Goal: Task Accomplishment & Management: Use online tool/utility

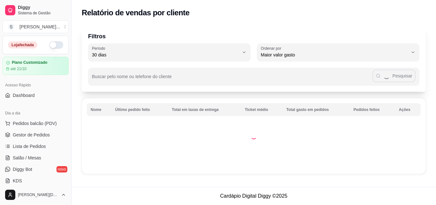
select select "30"
select select "HIGHEST_TOTAL_SPENT_WITH_ORDERS"
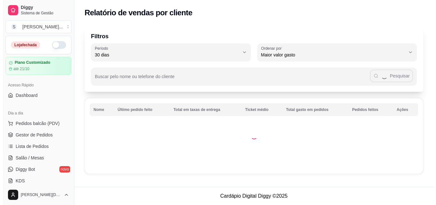
scroll to position [201, 0]
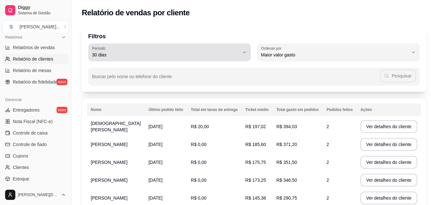
click at [98, 52] on span "30 dias" at bounding box center [165, 55] width 147 height 6
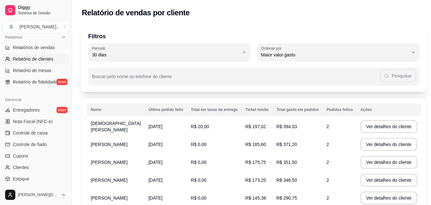
click at [116, 135] on span "60 dias" at bounding box center [165, 133] width 138 height 6
type input "60"
select select "60"
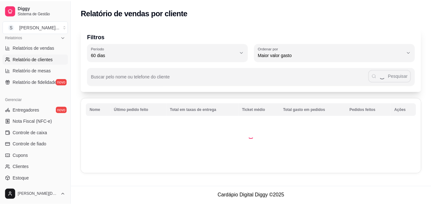
scroll to position [5, 0]
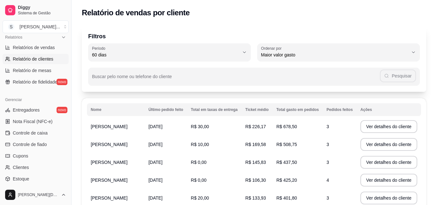
click at [279, 59] on button "Ordenar por Maior valor gasto" at bounding box center [338, 52] width 163 height 18
click at [285, 73] on span "Maior número de pedidos" at bounding box center [331, 70] width 138 height 6
type input "HIGHEST_ORDER_COUNT"
select select "HIGHEST_ORDER_COUNT"
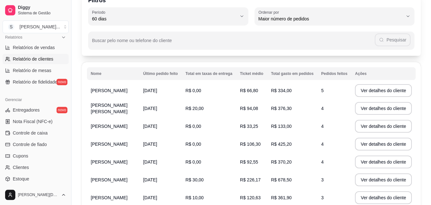
scroll to position [0, 0]
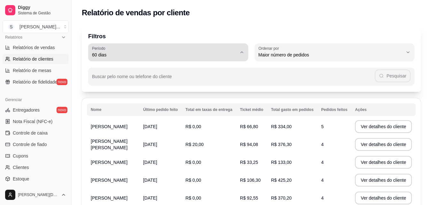
click at [114, 53] on span "60 dias" at bounding box center [164, 55] width 145 height 6
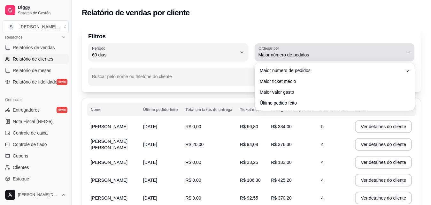
click at [311, 45] on button "Ordenar por Maior número de pedidos" at bounding box center [334, 52] width 160 height 18
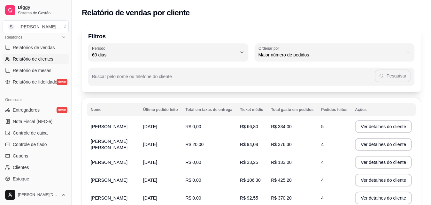
click at [299, 85] on li "Maior ticket médio" at bounding box center [334, 81] width 148 height 10
type input "HIGHEST_AVERAGE_TICKET"
select select "HIGHEST_AVERAGE_TICKET"
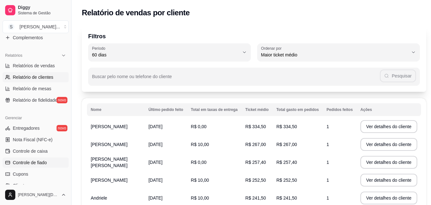
scroll to position [201, 0]
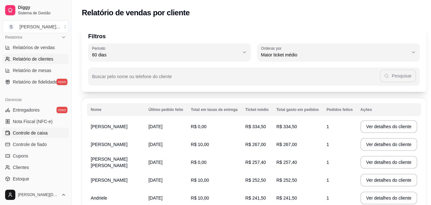
click at [38, 135] on span "Controle de caixa" at bounding box center [30, 133] width 35 height 6
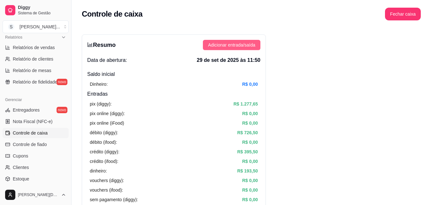
click at [243, 46] on span "Adicionar entrada/saída" at bounding box center [231, 45] width 47 height 7
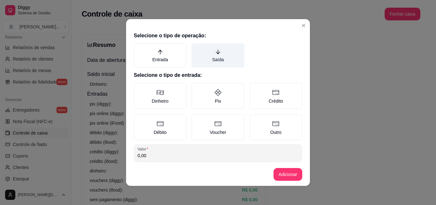
click at [216, 50] on icon "arrow-down" at bounding box center [218, 52] width 4 height 4
click at [196, 48] on button "Saída" at bounding box center [193, 45] width 5 height 5
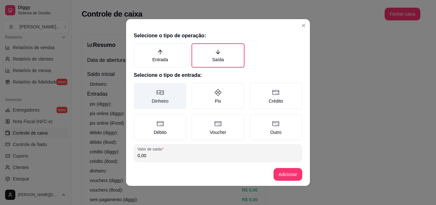
click at [161, 90] on label "Dinheiro" at bounding box center [160, 96] width 53 height 26
click at [139, 88] on button "Dinheiro" at bounding box center [135, 85] width 5 height 5
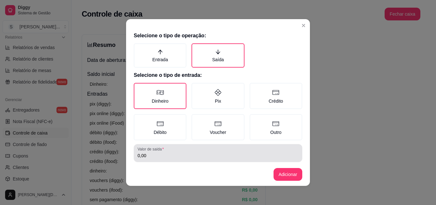
click at [171, 161] on div "Valor de saída 0,00" at bounding box center [218, 153] width 169 height 18
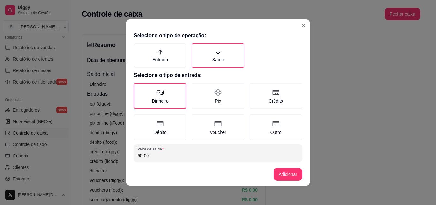
scroll to position [34, 0]
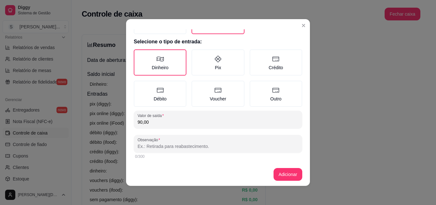
type input "90,00"
click at [170, 145] on input "Observação" at bounding box center [218, 146] width 161 height 6
type input "Atendimento Khyuani: das 17:30 às 22:30hv"
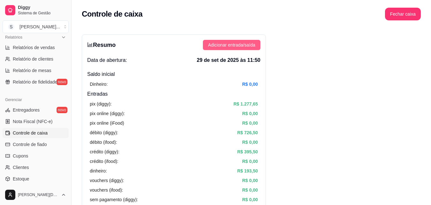
click at [211, 45] on span "Adicionar entrada/saída" at bounding box center [231, 45] width 47 height 7
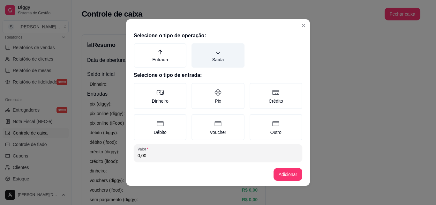
click at [206, 55] on label "Saída" at bounding box center [218, 55] width 53 height 24
click at [196, 48] on button "Saída" at bounding box center [193, 45] width 5 height 5
click at [220, 49] on label "Saída" at bounding box center [218, 55] width 53 height 24
click at [196, 48] on button "Saída" at bounding box center [193, 45] width 5 height 5
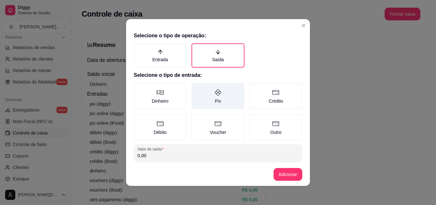
click at [212, 100] on label "Pix" at bounding box center [218, 96] width 53 height 26
click at [196, 88] on button "Pix" at bounding box center [193, 85] width 5 height 5
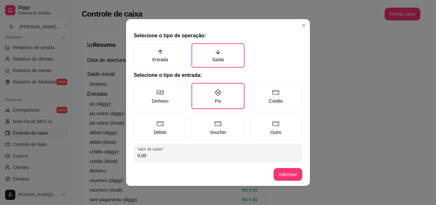
click at [172, 155] on input "0,00" at bounding box center [218, 156] width 161 height 6
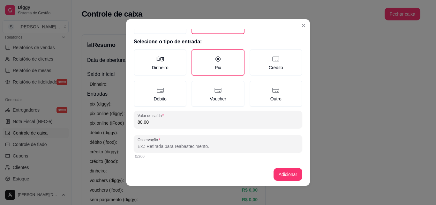
type input "80,00"
click at [161, 143] on div at bounding box center [218, 144] width 161 height 13
type input "8 [PERSON_NAME]"
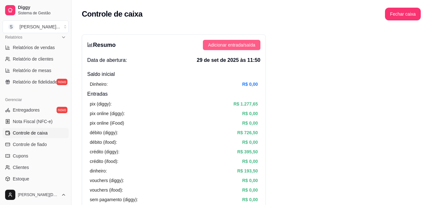
click at [215, 42] on span "Adicionar entrada/saída" at bounding box center [231, 45] width 47 height 7
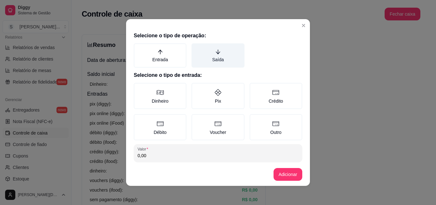
click at [215, 63] on label "Saída" at bounding box center [218, 55] width 53 height 24
click at [196, 48] on button "Saída" at bounding box center [193, 45] width 5 height 5
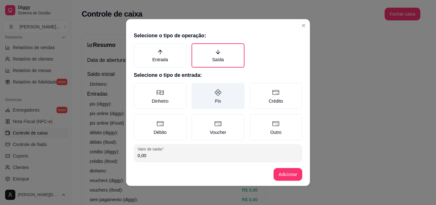
click at [211, 98] on label "Pix" at bounding box center [218, 96] width 53 height 26
click at [196, 88] on button "Pix" at bounding box center [193, 85] width 5 height 5
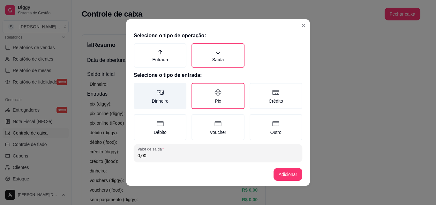
click at [149, 94] on label "Dinheiro" at bounding box center [160, 96] width 53 height 26
click at [139, 88] on button "Dinheiro" at bounding box center [135, 85] width 5 height 5
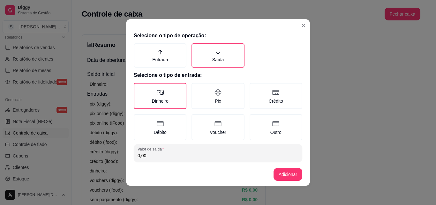
click at [165, 160] on div "Valor de saída 0,00" at bounding box center [218, 153] width 169 height 18
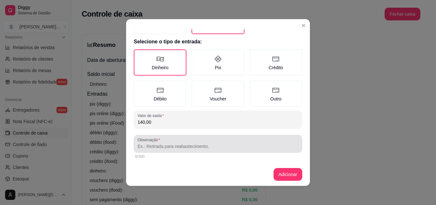
type input "140,00"
click at [214, 148] on input "Observação" at bounding box center [218, 146] width 161 height 6
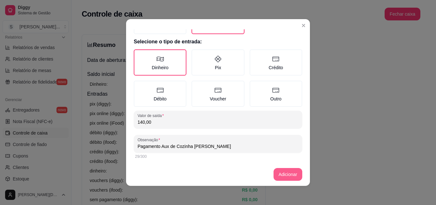
type input "Pagamento Aux de Cozinha [PERSON_NAME]"
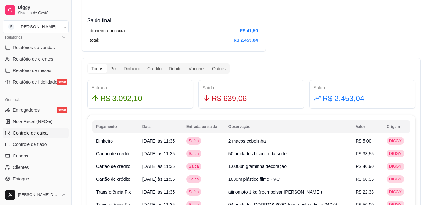
scroll to position [358, 0]
